Goal: Task Accomplishment & Management: Use online tool/utility

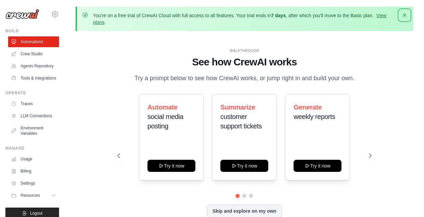
click at [404, 16] on icon "button" at bounding box center [404, 14] width 3 height 3
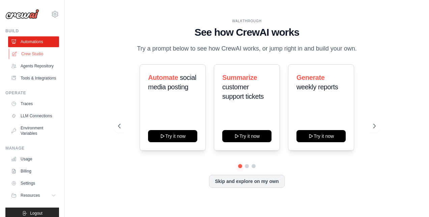
click at [45, 53] on link "Crew Studio" at bounding box center [34, 54] width 51 height 11
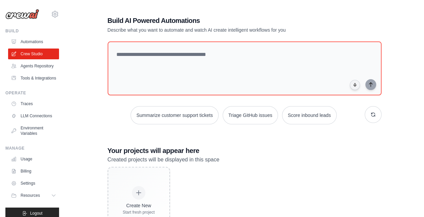
scroll to position [66, 0]
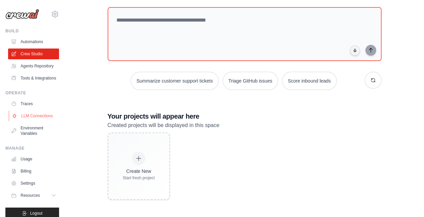
click at [39, 121] on link "LLM Connections" at bounding box center [34, 116] width 51 height 11
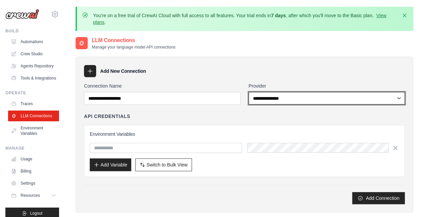
click at [275, 95] on select "**********" at bounding box center [327, 98] width 156 height 12
select select "*********"
click at [249, 92] on select "**********" at bounding box center [327, 98] width 156 height 12
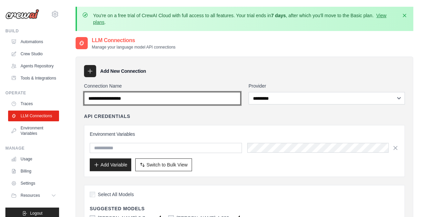
click at [150, 99] on input "Connection Name" at bounding box center [162, 98] width 156 height 13
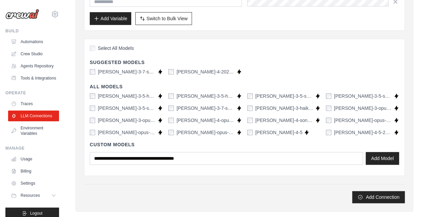
scroll to position [150, 0]
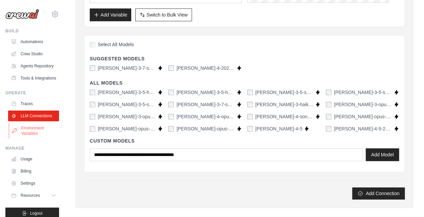
click at [36, 139] on link "Environment Variables" at bounding box center [34, 131] width 51 height 16
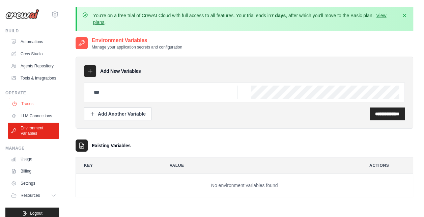
click at [34, 109] on link "Traces" at bounding box center [34, 103] width 51 height 11
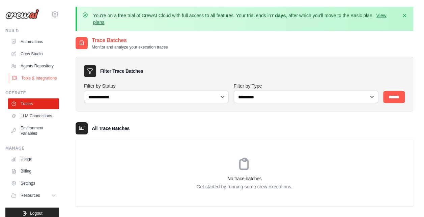
click at [44, 84] on link "Tools & Integrations" at bounding box center [34, 78] width 51 height 11
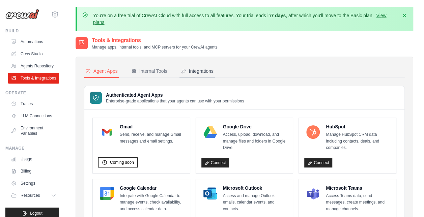
click at [200, 70] on div "Integrations" at bounding box center [197, 71] width 33 height 7
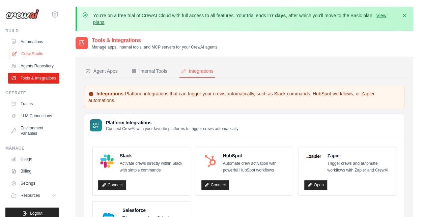
click at [30, 50] on link "Crew Studio" at bounding box center [34, 54] width 51 height 11
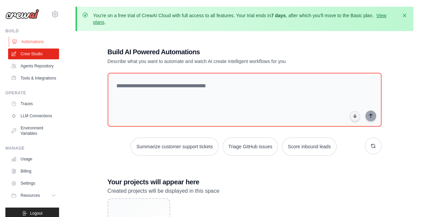
click at [27, 41] on link "Automations" at bounding box center [34, 41] width 51 height 11
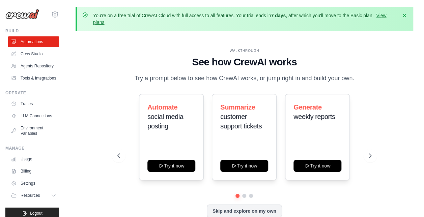
scroll to position [30, 0]
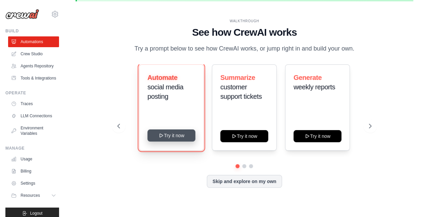
click at [162, 138] on button "Try it now" at bounding box center [171, 135] width 48 height 12
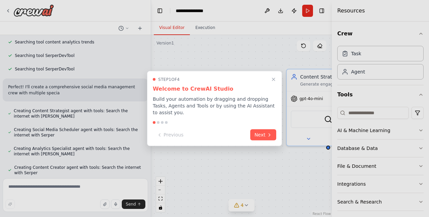
scroll to position [142, 0]
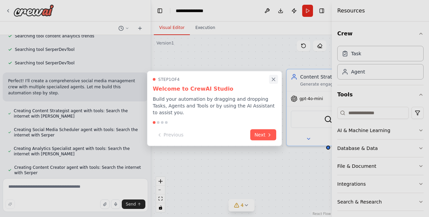
click at [272, 82] on icon "Close walkthrough" at bounding box center [273, 80] width 6 height 6
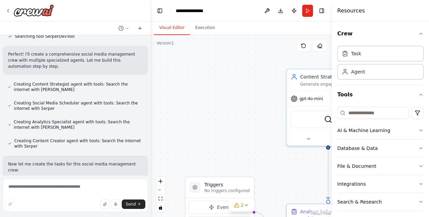
scroll to position [173, 0]
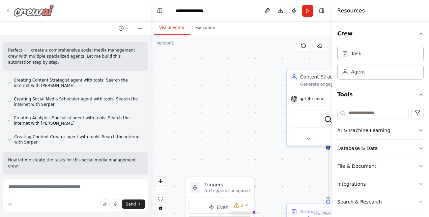
click at [8, 15] on div at bounding box center [29, 10] width 49 height 12
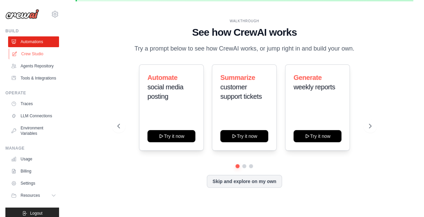
click at [35, 54] on link "Crew Studio" at bounding box center [34, 54] width 51 height 11
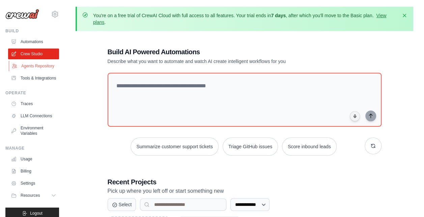
click at [28, 71] on link "Agents Repository" at bounding box center [34, 66] width 51 height 11
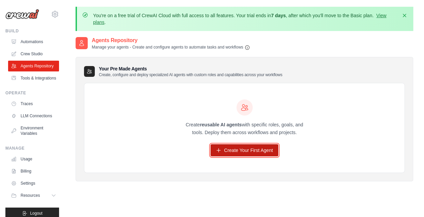
click at [239, 144] on link "Create Your First Agent" at bounding box center [244, 150] width 68 height 12
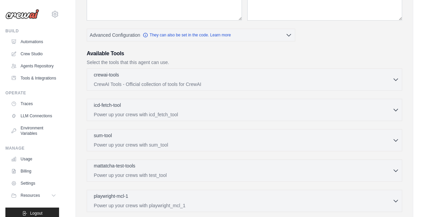
scroll to position [148, 0]
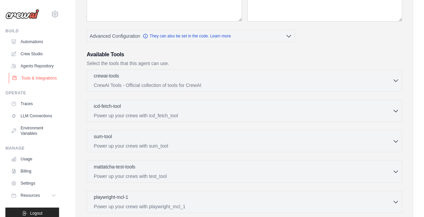
click at [35, 84] on link "Tools & Integrations" at bounding box center [34, 78] width 51 height 11
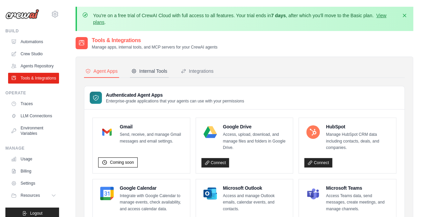
click at [144, 75] on button "Internal Tools" at bounding box center [149, 71] width 39 height 13
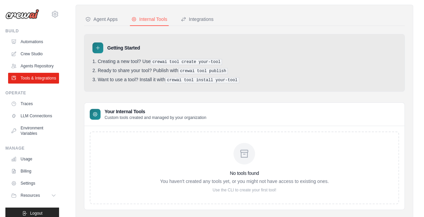
scroll to position [69, 0]
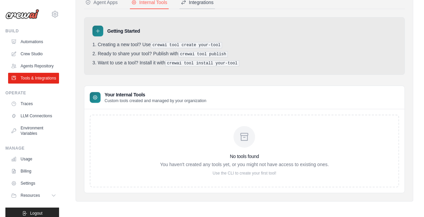
click at [205, 5] on button "Integrations" at bounding box center [196, 2] width 35 height 13
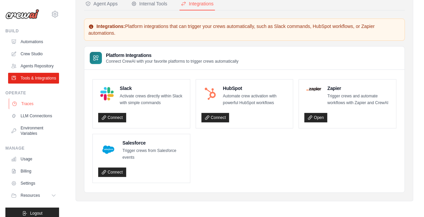
click at [43, 109] on link "Traces" at bounding box center [34, 103] width 51 height 11
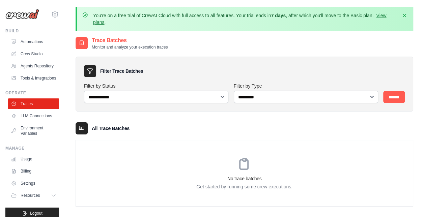
scroll to position [23, 0]
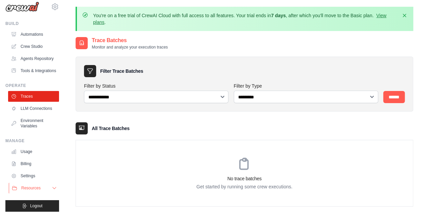
click at [32, 183] on button "Resources" at bounding box center [34, 188] width 51 height 11
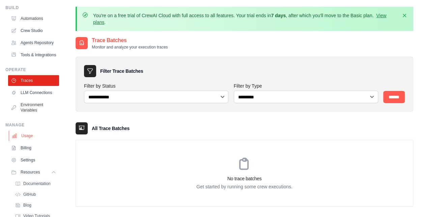
click at [36, 141] on link "Usage" at bounding box center [34, 136] width 51 height 11
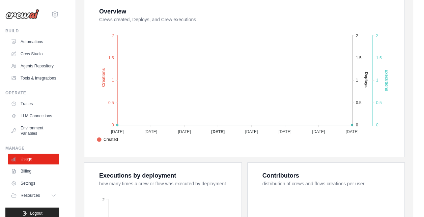
scroll to position [159, 0]
